Goal: Transaction & Acquisition: Purchase product/service

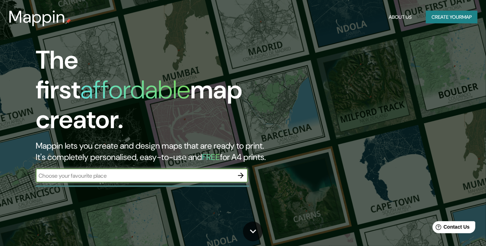
click at [95, 172] on input "text" at bounding box center [135, 176] width 198 height 8
type input "la paz bcs"
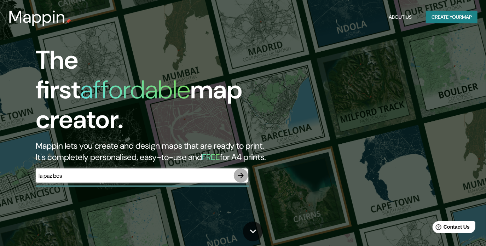
click at [241, 173] on icon "button" at bounding box center [241, 176] width 6 height 6
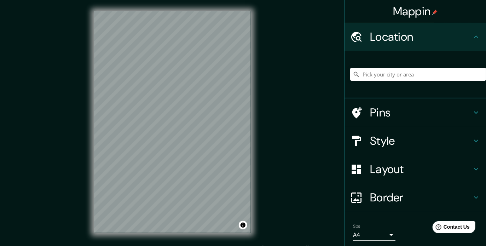
click at [413, 32] on h4 "Location" at bounding box center [421, 37] width 102 height 14
click at [394, 72] on input "Pick your city or area" at bounding box center [418, 74] width 136 height 13
click at [448, 75] on input "[GEOGRAPHIC_DATA], [GEOGRAPHIC_DATA][US_STATE], [GEOGRAPHIC_DATA]" at bounding box center [418, 74] width 136 height 13
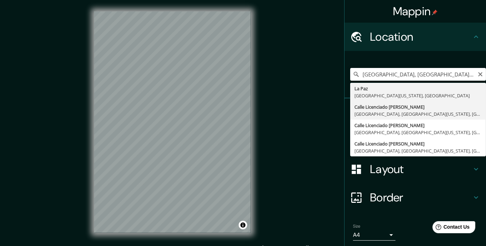
type input "Calle Licenciado [PERSON_NAME], [GEOGRAPHIC_DATA], [GEOGRAPHIC_DATA][US_STATE],…"
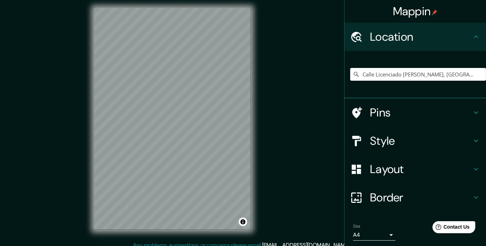
scroll to position [5, 0]
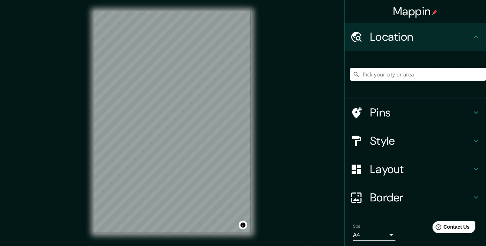
click at [387, 79] on input "Pick your city or area" at bounding box center [418, 74] width 136 height 13
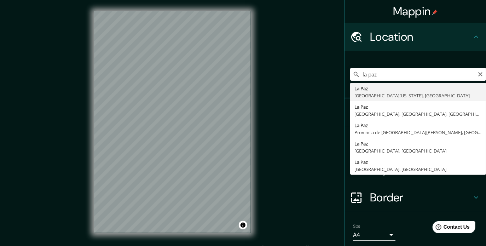
type input "[GEOGRAPHIC_DATA], [GEOGRAPHIC_DATA][US_STATE], [GEOGRAPHIC_DATA]"
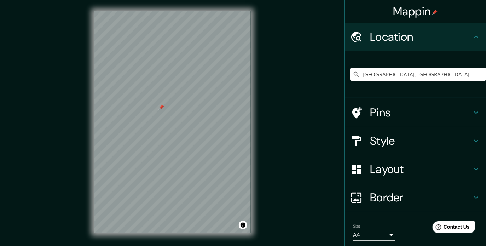
click at [161, 107] on div at bounding box center [161, 107] width 6 height 6
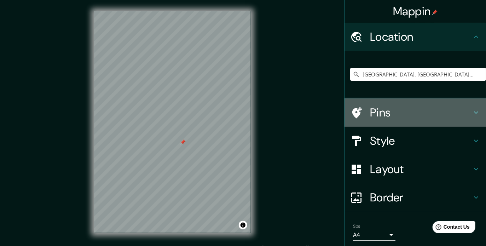
click at [391, 110] on h4 "Pins" at bounding box center [421, 112] width 102 height 14
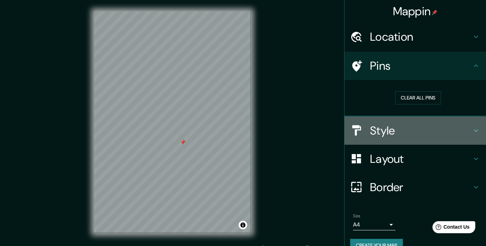
click at [407, 126] on h4 "Style" at bounding box center [421, 130] width 102 height 14
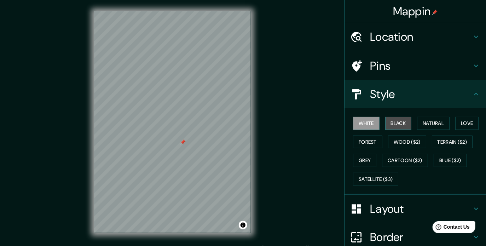
click at [393, 124] on button "Black" at bounding box center [398, 123] width 27 height 13
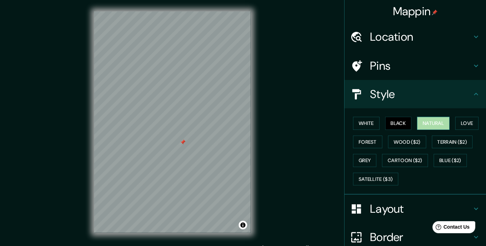
click at [429, 124] on button "Natural" at bounding box center [433, 123] width 33 height 13
click at [464, 121] on button "Love" at bounding box center [466, 123] width 23 height 13
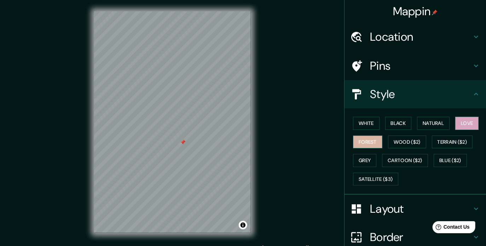
click at [366, 144] on button "Forest" at bounding box center [367, 141] width 29 height 13
click at [361, 158] on button "Grey" at bounding box center [364, 160] width 23 height 13
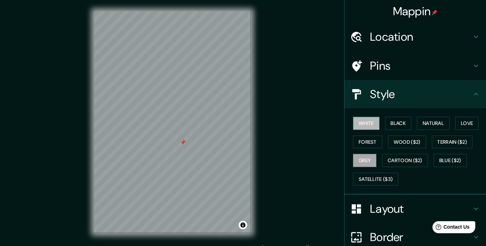
click at [361, 122] on button "White" at bounding box center [366, 123] width 27 height 13
click at [390, 118] on button "Black" at bounding box center [398, 123] width 27 height 13
click at [353, 120] on button "White" at bounding box center [366, 123] width 27 height 13
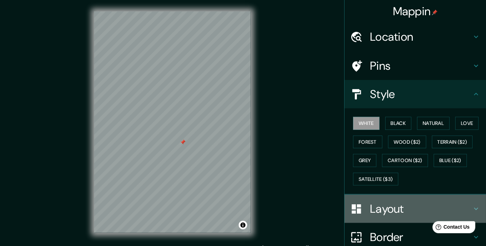
click at [405, 212] on h4 "Layout" at bounding box center [421, 209] width 102 height 14
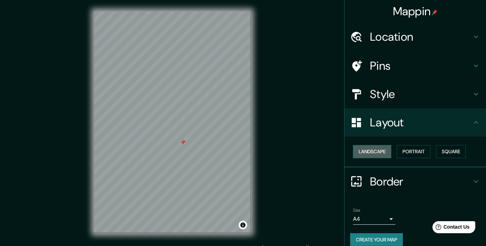
click at [369, 146] on button "Landscape" at bounding box center [372, 151] width 38 height 13
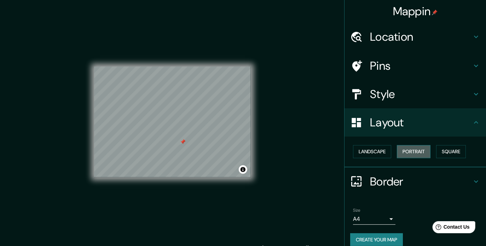
click at [408, 150] on button "Portrait" at bounding box center [414, 151] width 34 height 13
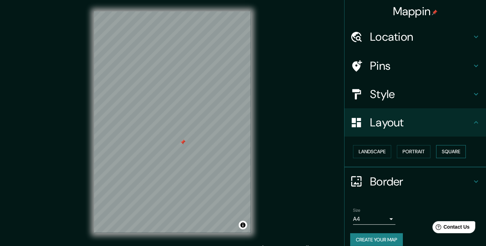
click at [443, 151] on button "Square" at bounding box center [451, 151] width 30 height 13
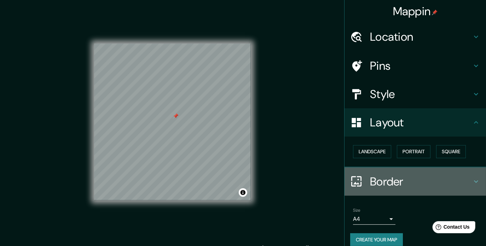
click at [420, 178] on h4 "Border" at bounding box center [421, 181] width 102 height 14
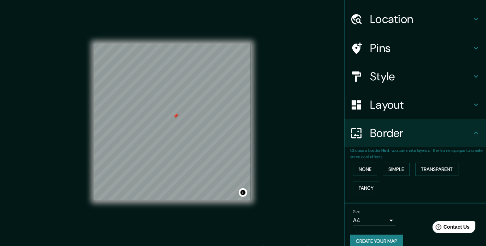
scroll to position [27, 0]
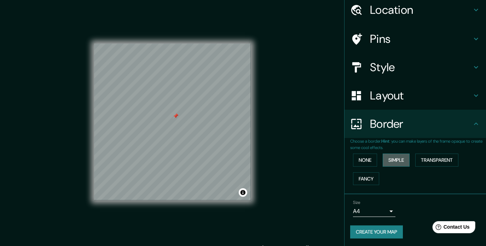
click at [396, 157] on button "Simple" at bounding box center [396, 159] width 27 height 13
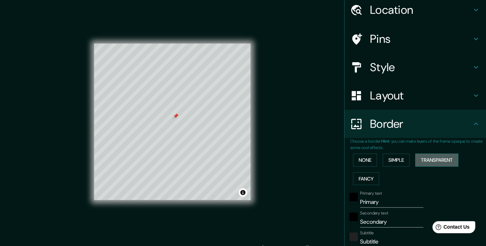
click at [432, 155] on button "Transparent" at bounding box center [436, 159] width 43 height 13
click at [364, 175] on button "Fancy" at bounding box center [366, 178] width 26 height 13
click at [393, 161] on button "Simple" at bounding box center [396, 159] width 27 height 13
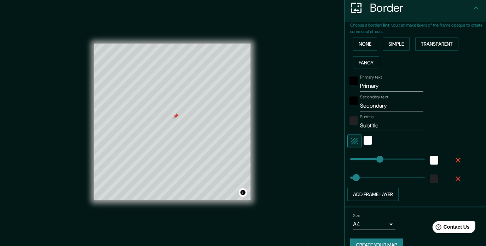
scroll to position [152, 0]
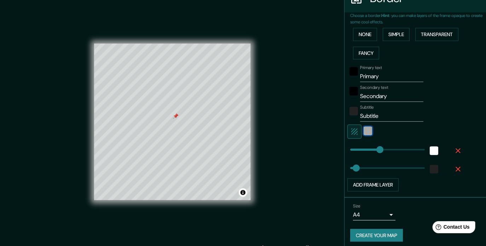
click at [364, 131] on div "white" at bounding box center [368, 131] width 8 height 8
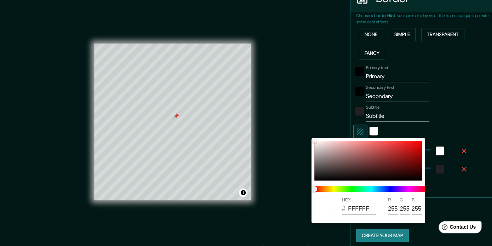
click at [467, 114] on div at bounding box center [246, 123] width 492 height 246
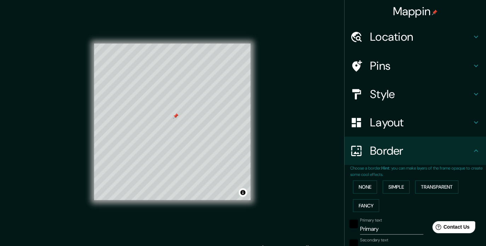
scroll to position [156, 0]
